Goal: Information Seeking & Learning: Check status

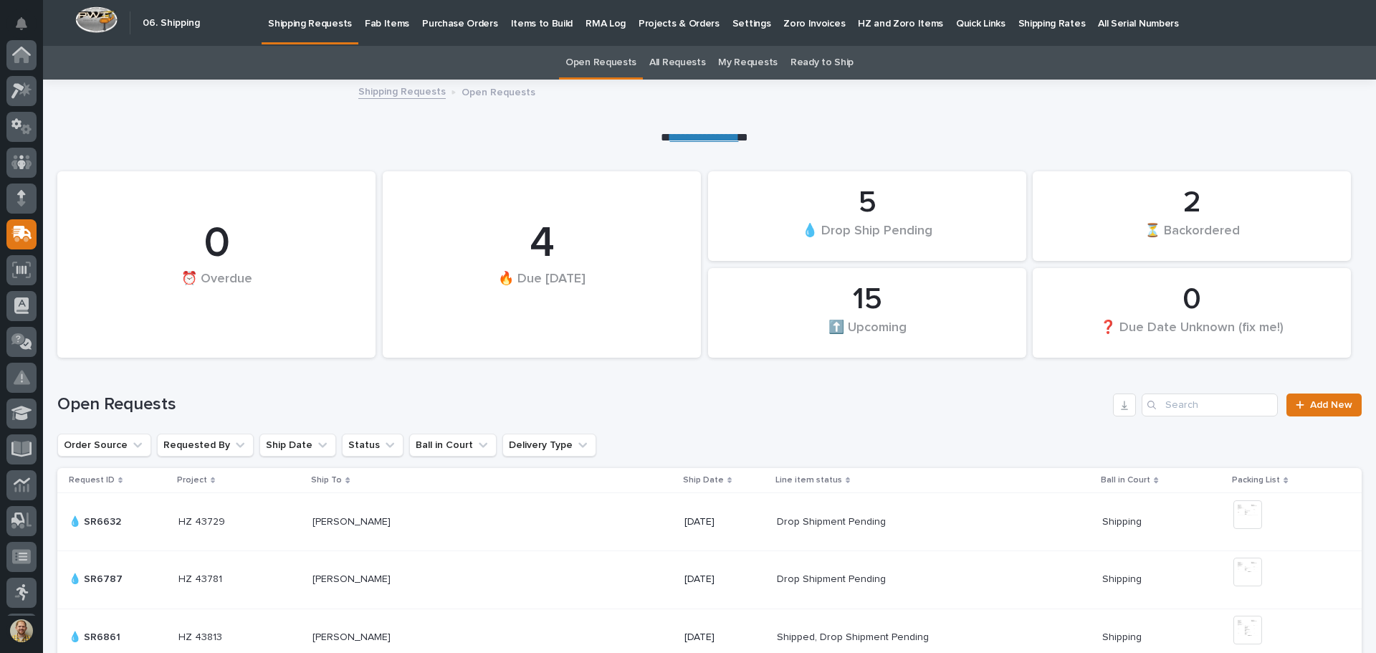
scroll to position [177, 0]
click at [19, 61] on icon at bounding box center [21, 57] width 21 height 16
click at [1188, 409] on input "Search" at bounding box center [1210, 404] width 136 height 23
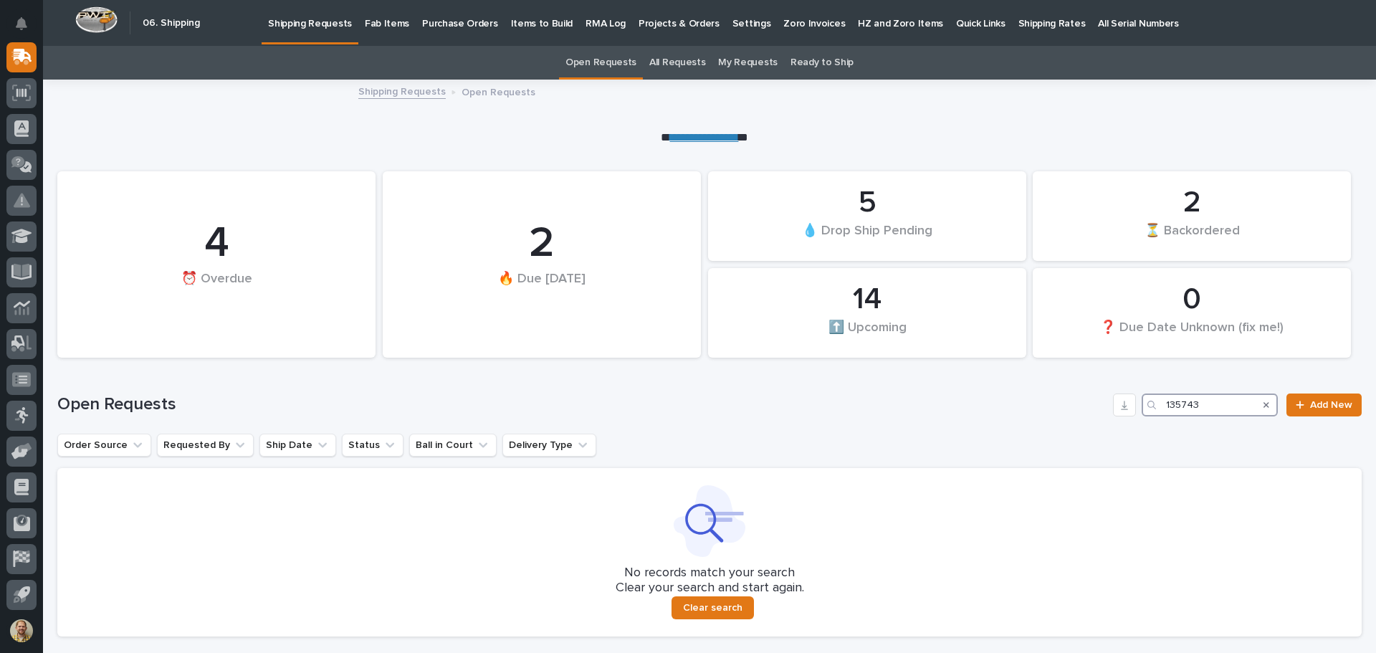
type input "135743"
click at [401, 88] on link "Shipping Requests" at bounding box center [401, 90] width 87 height 16
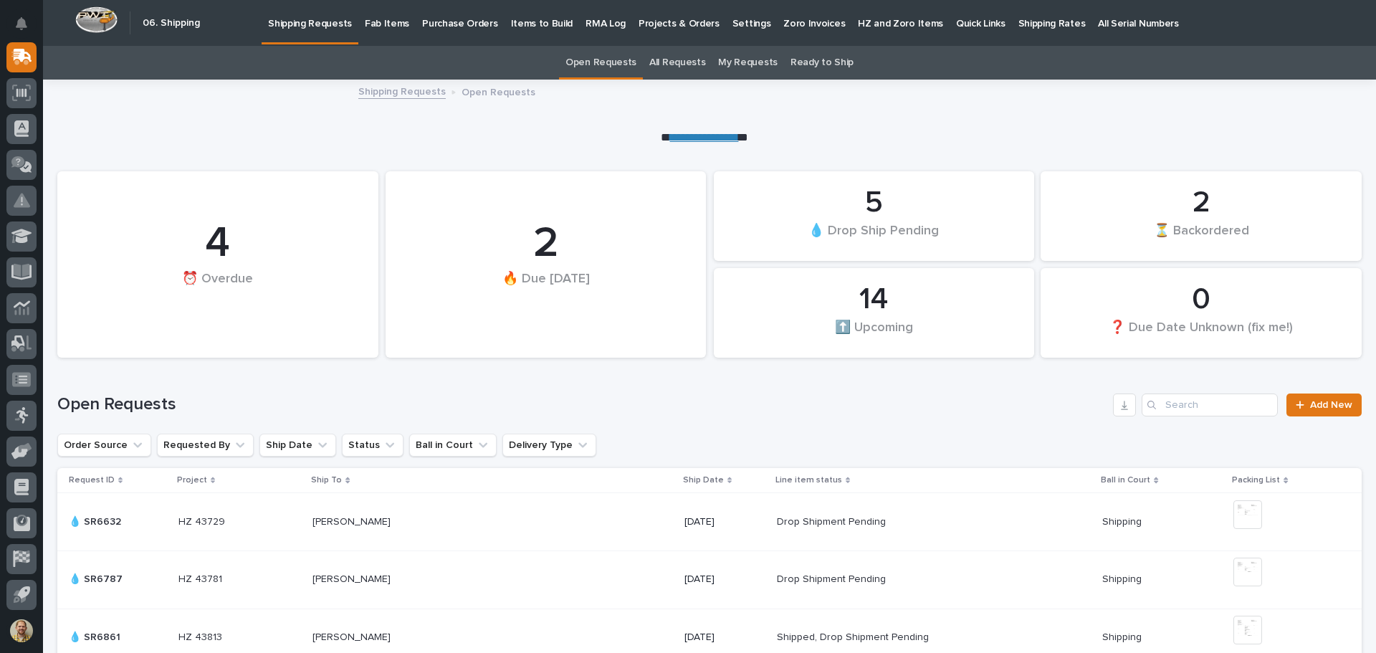
click at [366, 22] on p "Fab Items" at bounding box center [387, 15] width 44 height 30
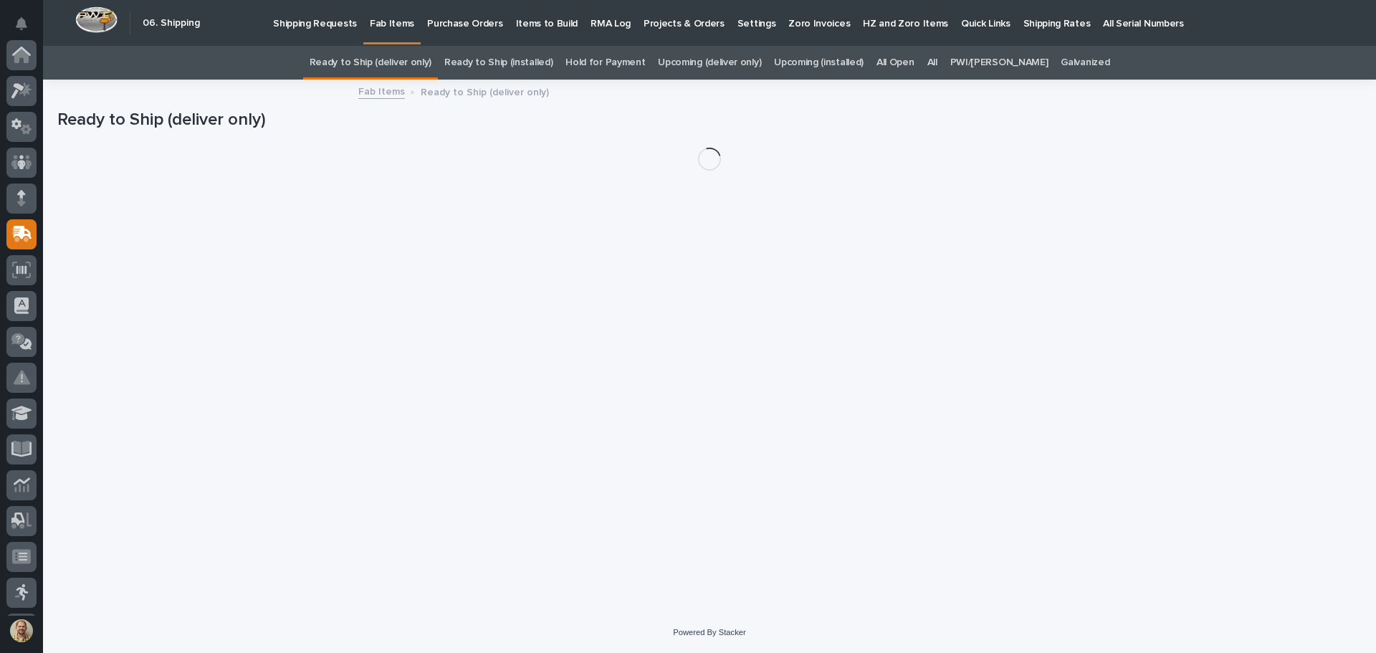
scroll to position [177, 0]
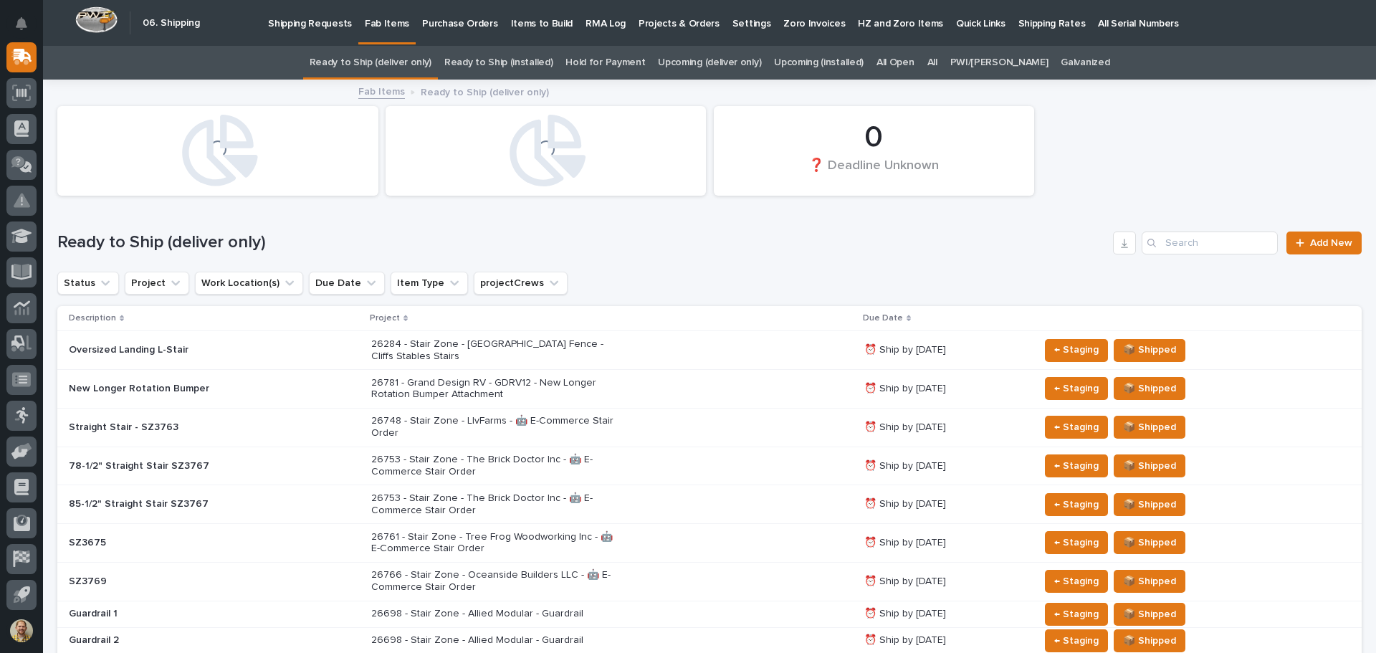
click at [937, 60] on link "All" at bounding box center [932, 63] width 10 height 34
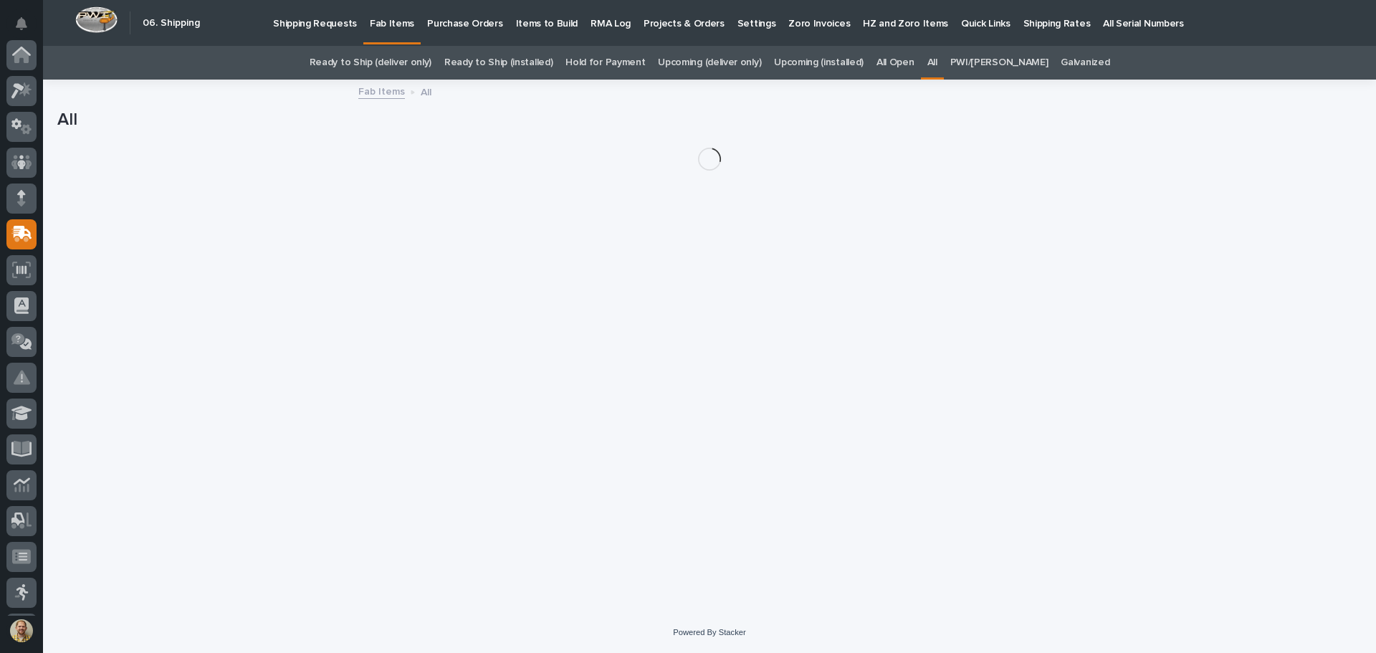
scroll to position [177, 0]
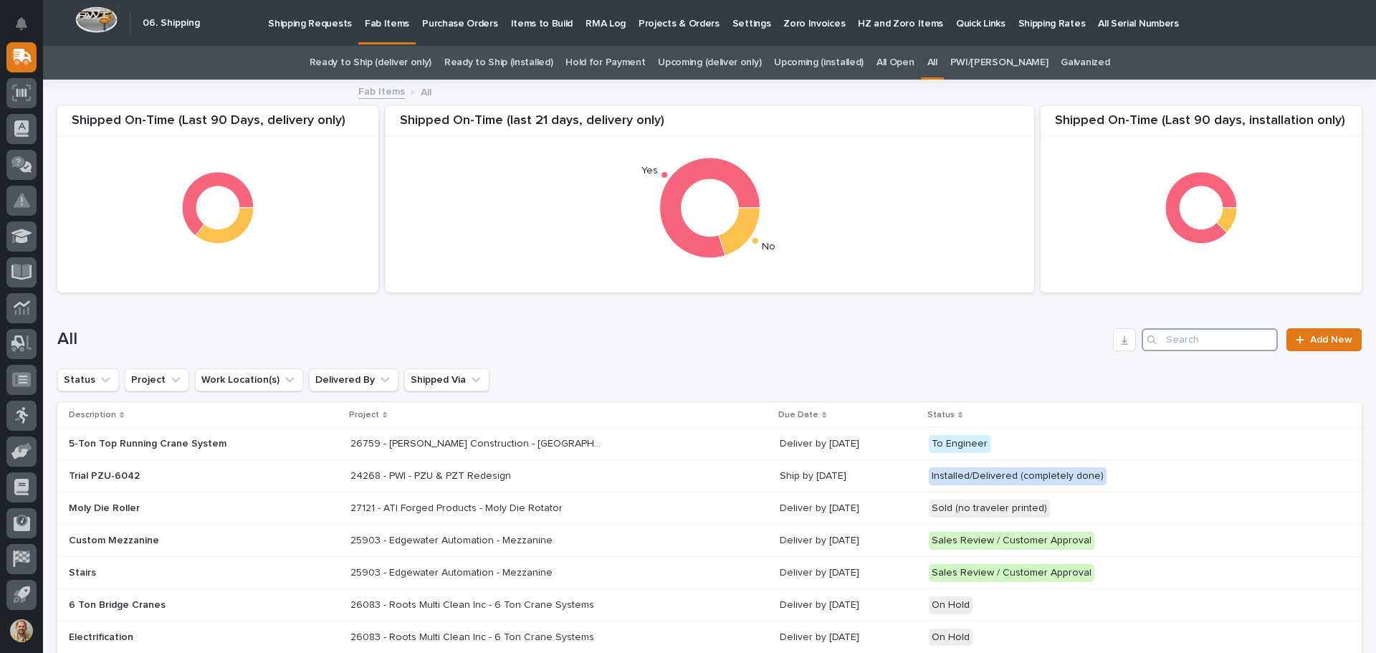
click at [1174, 334] on input "Search" at bounding box center [1210, 339] width 136 height 23
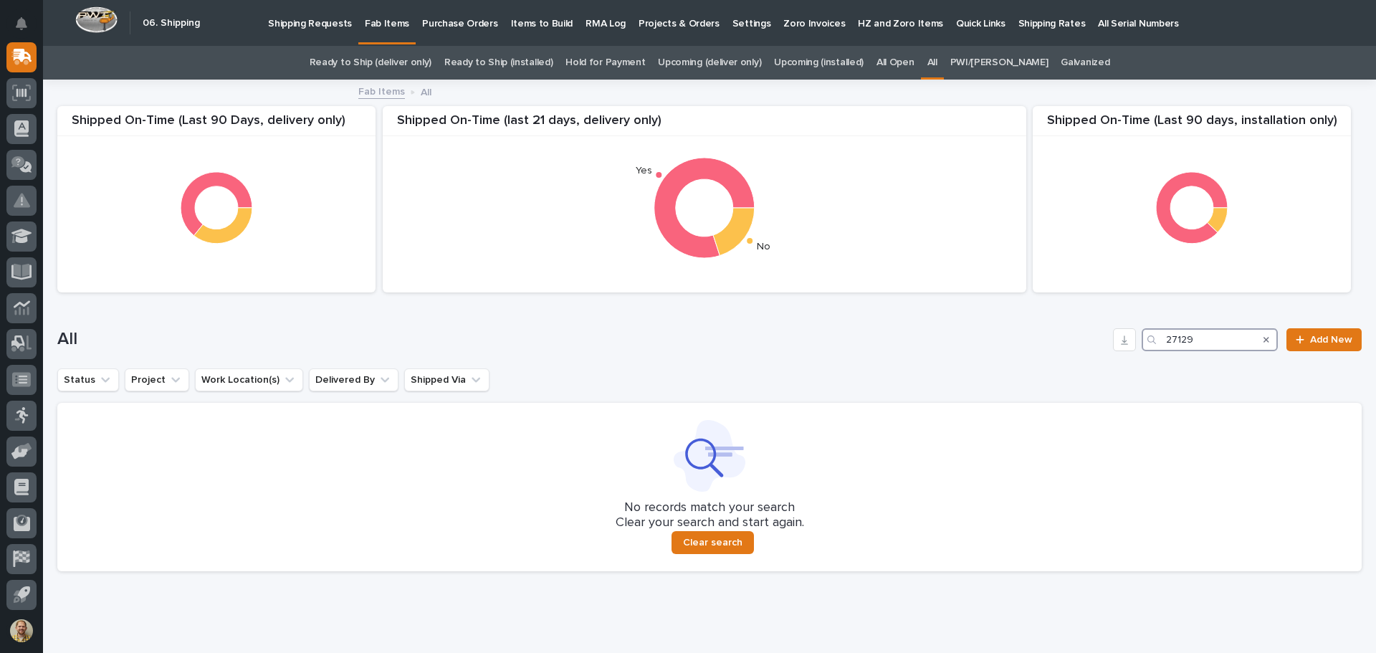
drag, startPoint x: 1190, startPoint y: 340, endPoint x: 1020, endPoint y: 340, distance: 170.6
click at [1083, 345] on div "All 27129 Add New" at bounding box center [709, 339] width 1304 height 23
drag, startPoint x: 1199, startPoint y: 339, endPoint x: 1123, endPoint y: 339, distance: 76.0
click at [1123, 339] on div "All 135743 Add New" at bounding box center [709, 339] width 1304 height 23
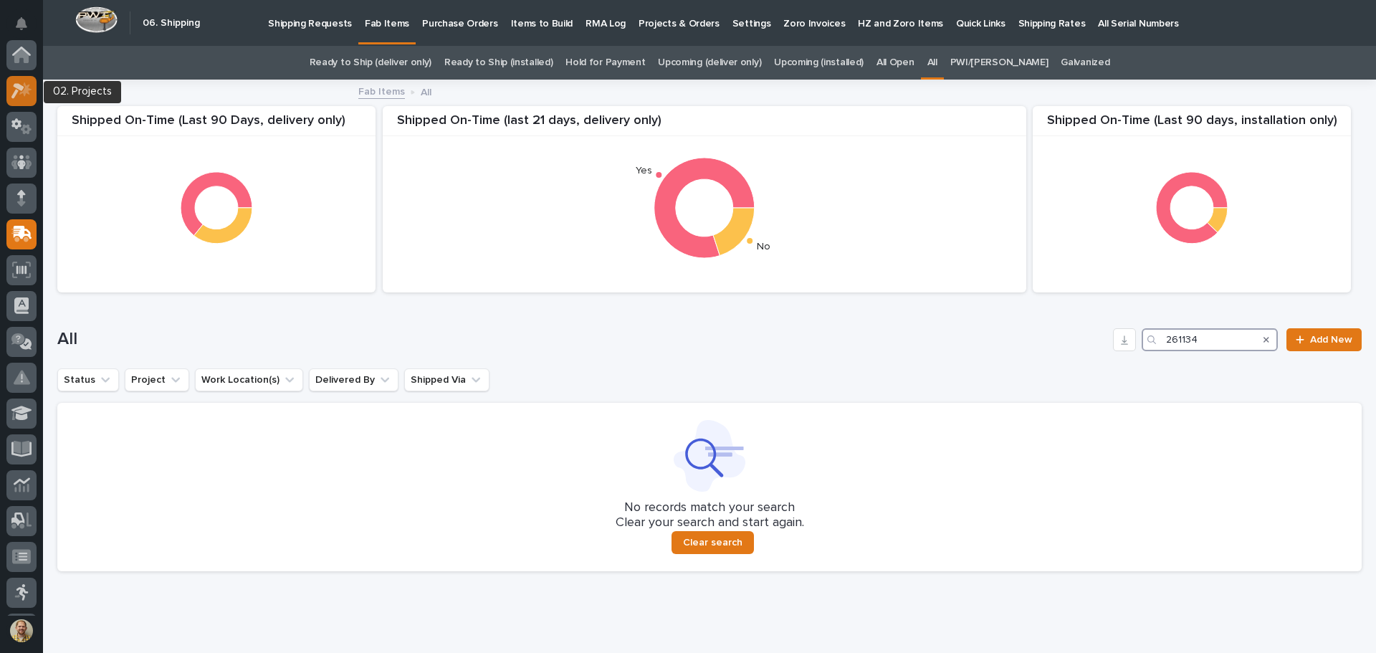
type input "261134"
click at [24, 88] on icon at bounding box center [21, 90] width 21 height 16
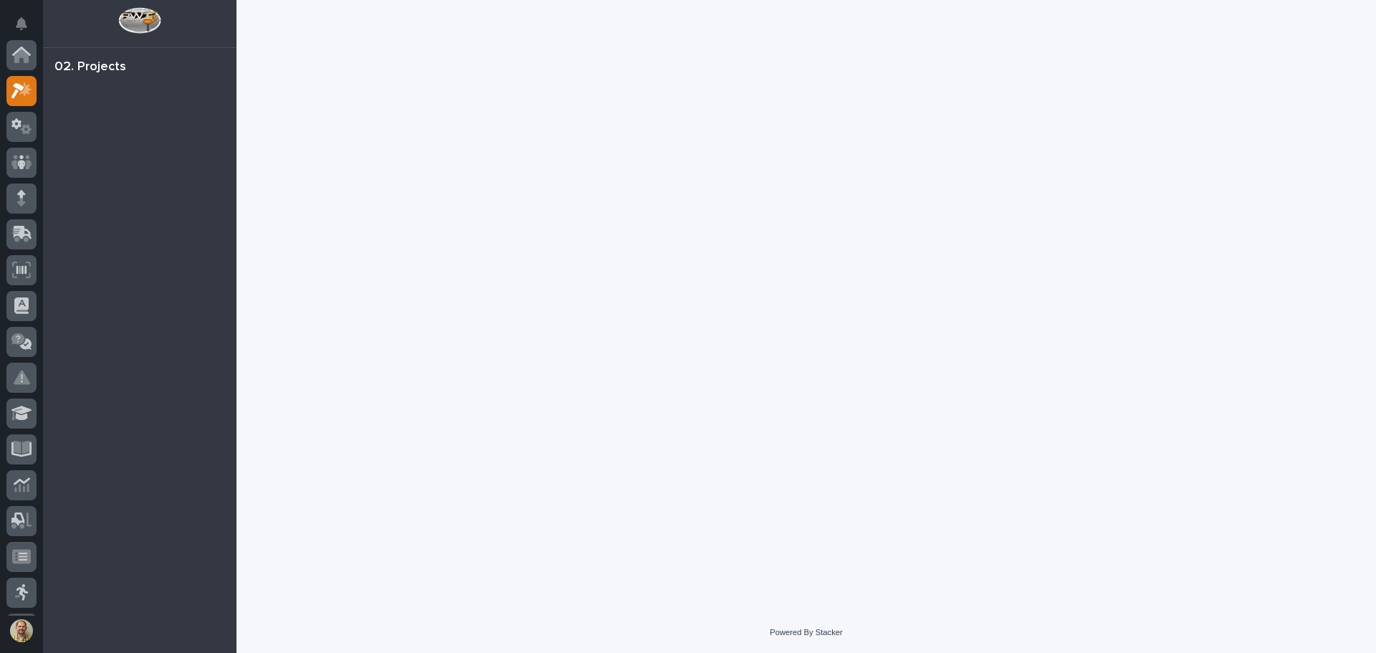
scroll to position [36, 0]
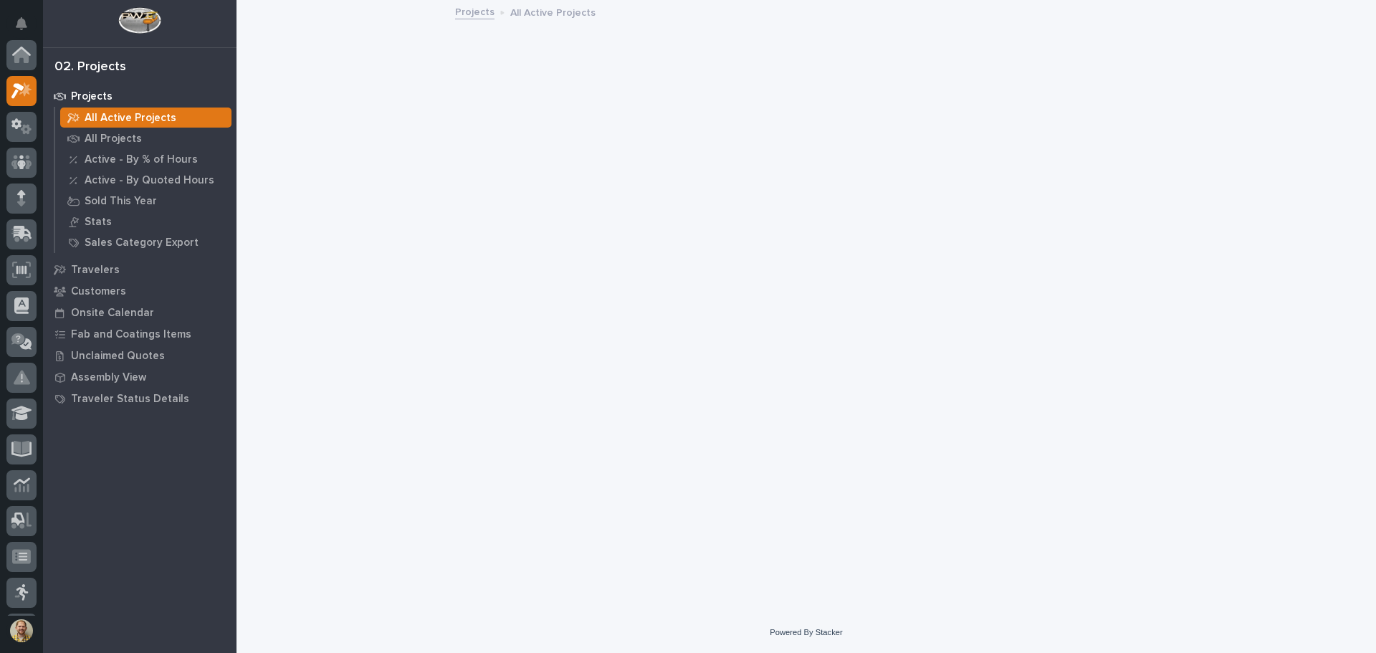
scroll to position [36, 0]
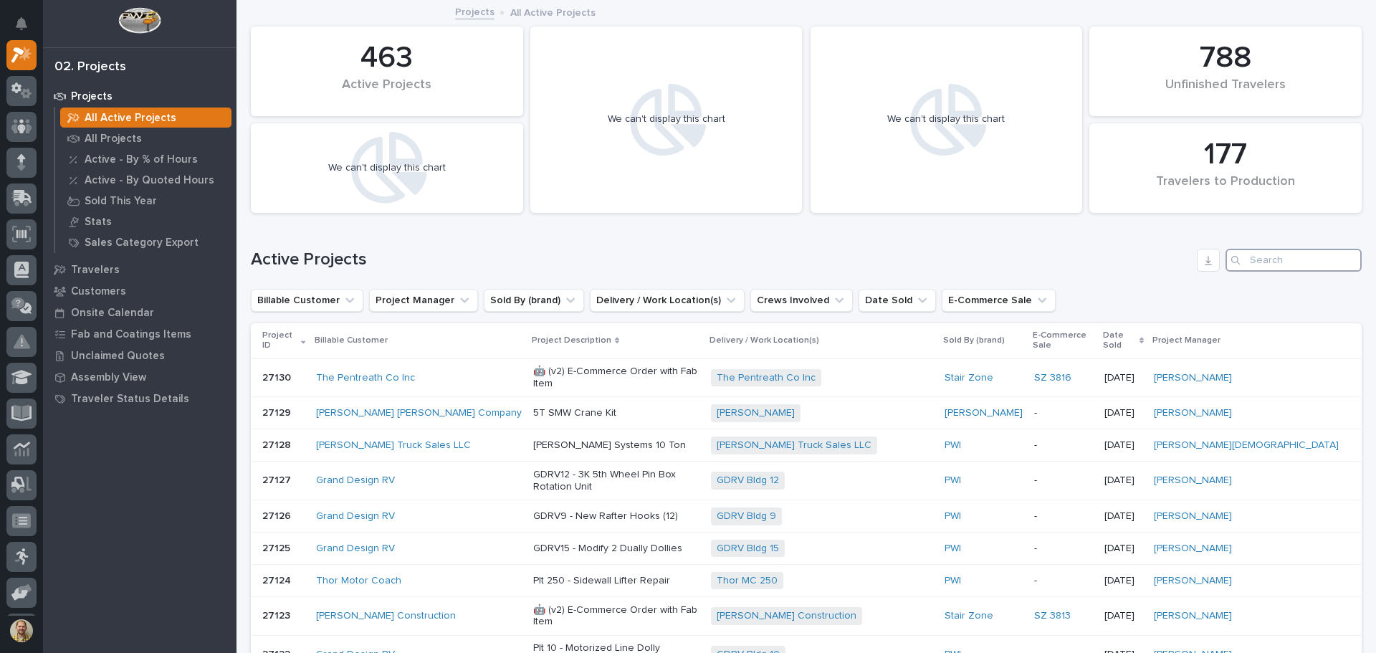
click at [1274, 264] on input "Search" at bounding box center [1294, 260] width 136 height 23
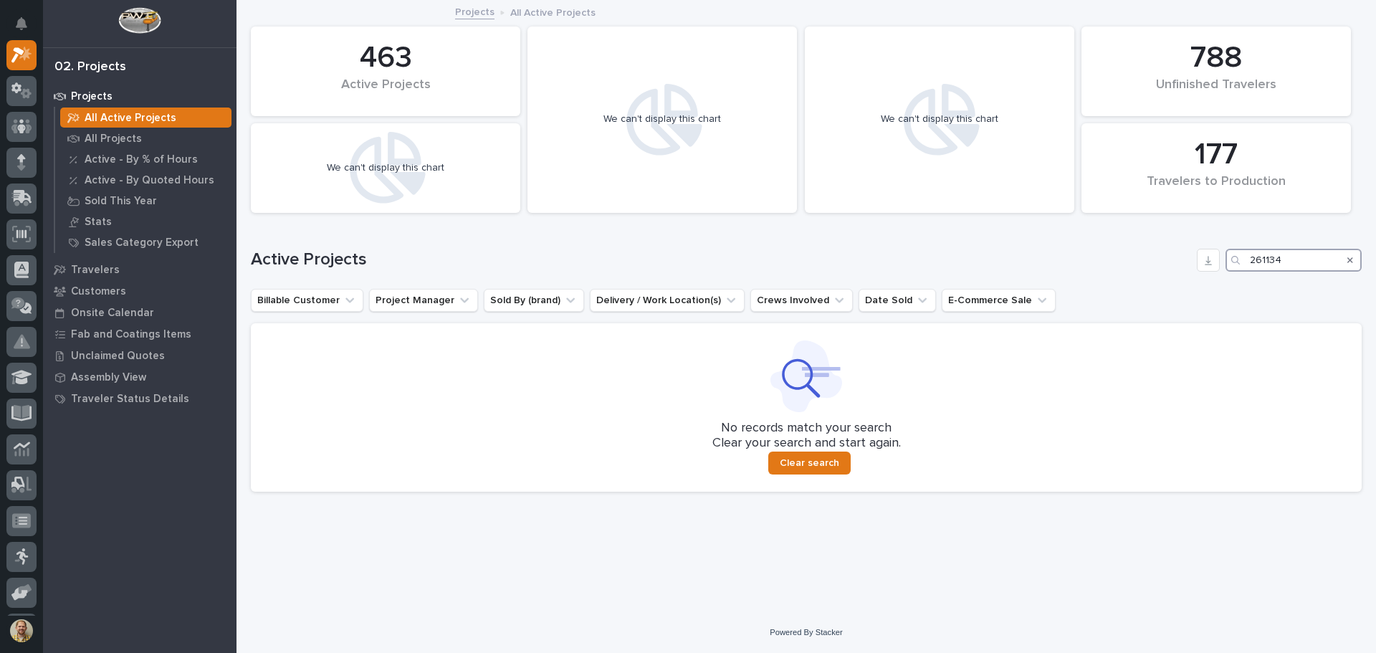
drag, startPoint x: 1297, startPoint y: 256, endPoint x: 1248, endPoint y: 254, distance: 49.5
click at [1248, 254] on div "261134" at bounding box center [1294, 260] width 136 height 23
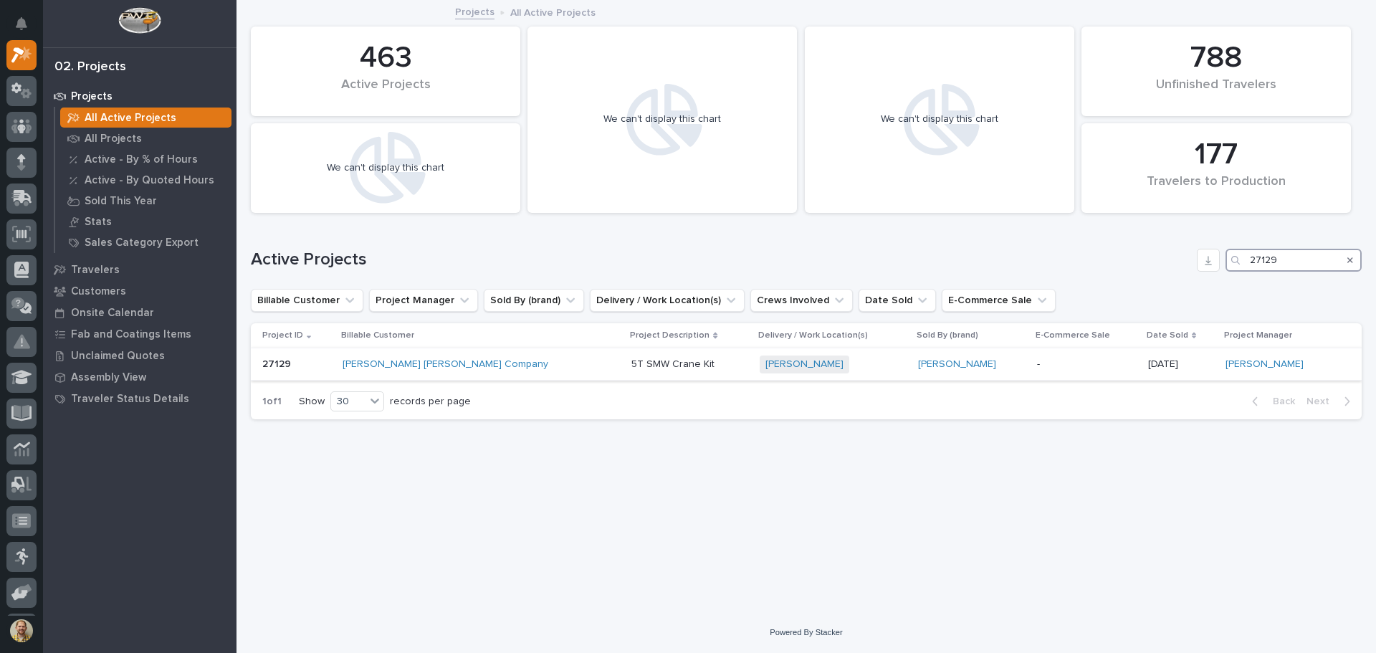
type input "27129"
click at [1037, 366] on p "-" at bounding box center [1086, 364] width 99 height 12
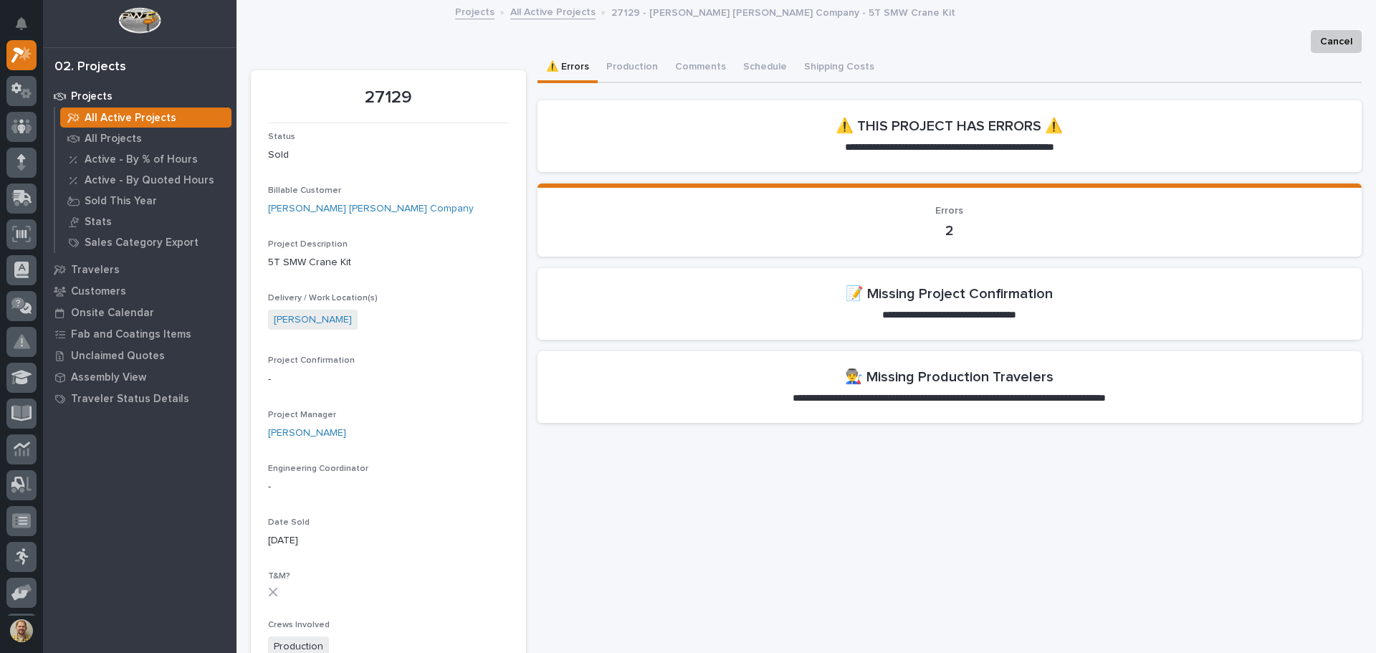
click at [701, 458] on div "**********" at bounding box center [950, 451] width 825 height 797
